Goal: Transaction & Acquisition: Subscribe to service/newsletter

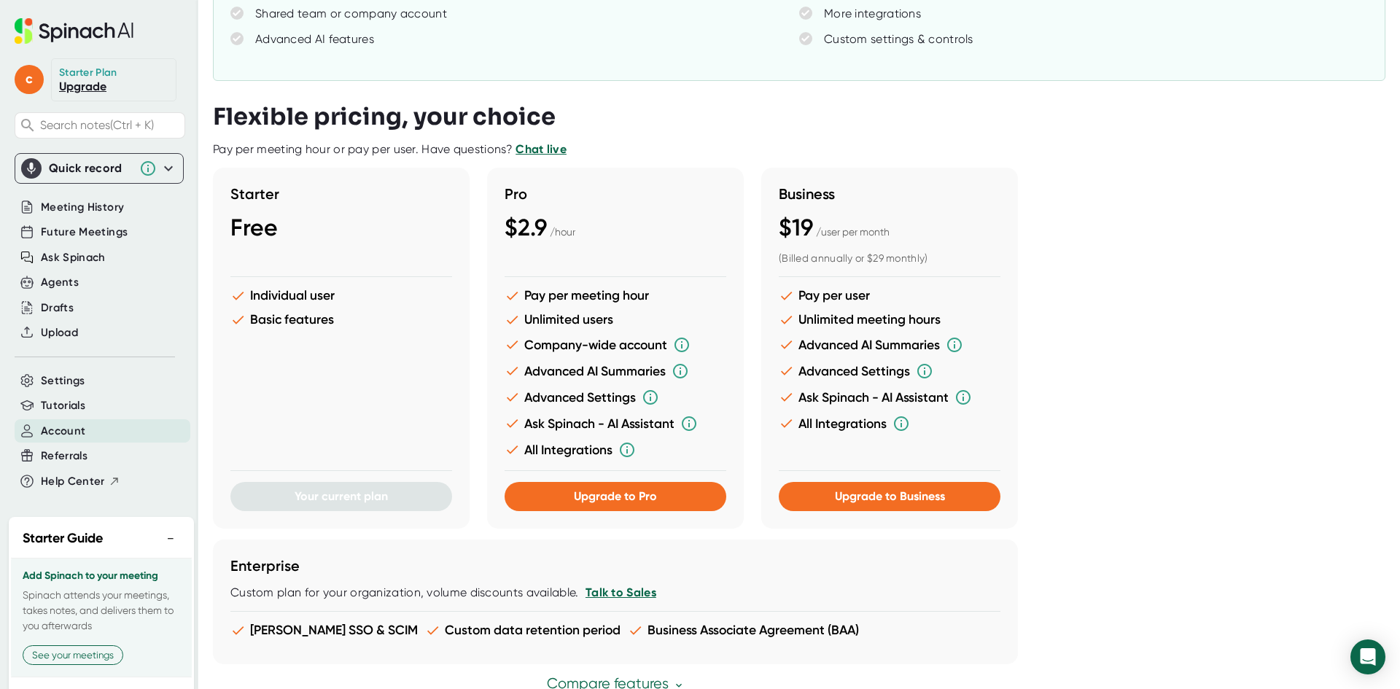
scroll to position [219, 0]
click at [899, 500] on span "Upgrade to Business" at bounding box center [890, 495] width 110 height 14
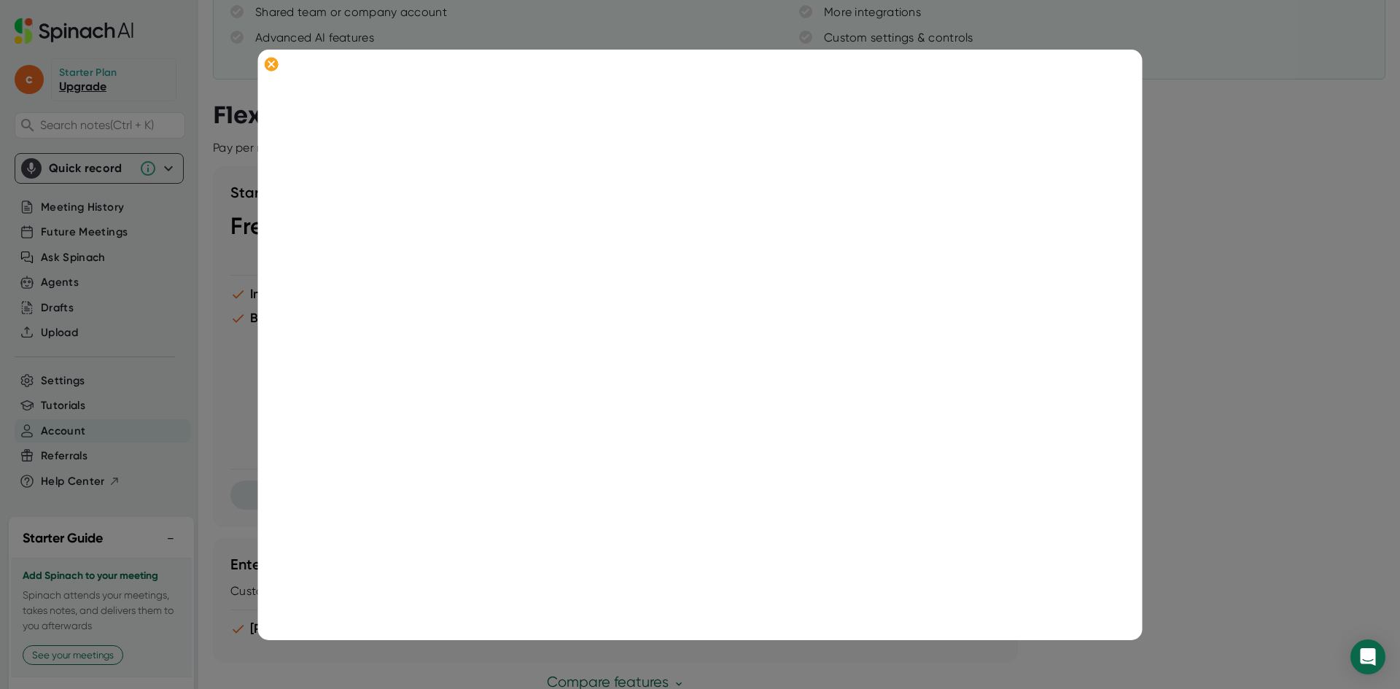
scroll to position [298, 0]
